Goal: Task Accomplishment & Management: Manage account settings

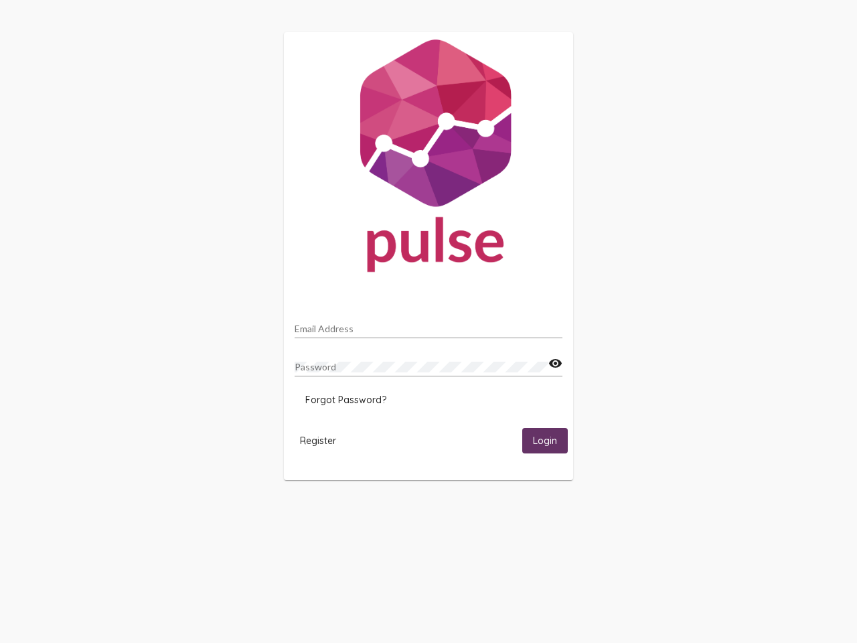
click at [429, 325] on input "Email Address" at bounding box center [429, 328] width 268 height 11
click at [555, 364] on mat-icon "visibility" at bounding box center [555, 364] width 14 height 16
click at [346, 400] on span "Forgot Password?" at bounding box center [345, 400] width 81 height 12
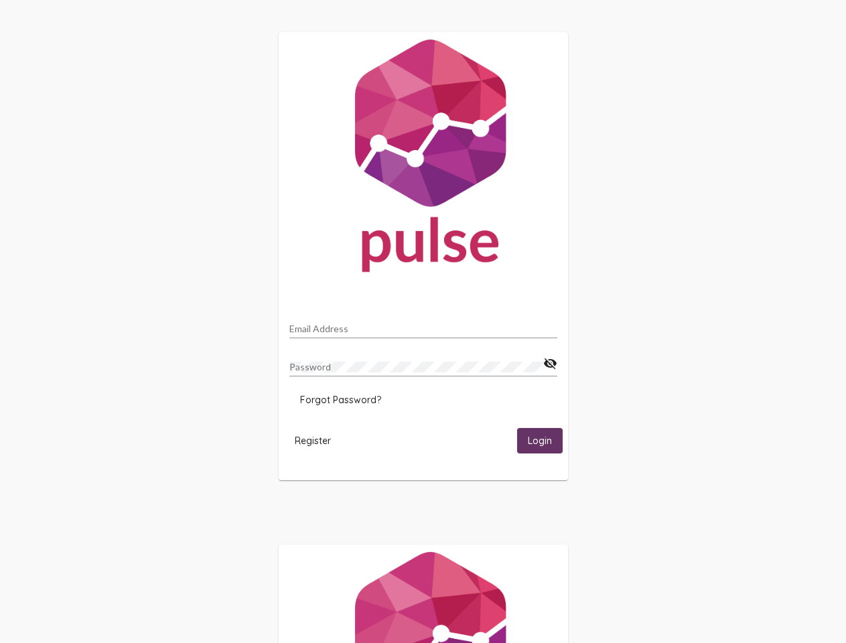
click at [318, 440] on span "Register" at bounding box center [313, 441] width 36 height 12
click at [545, 440] on span "Login" at bounding box center [540, 441] width 24 height 12
